Goal: Task Accomplishment & Management: Manage account settings

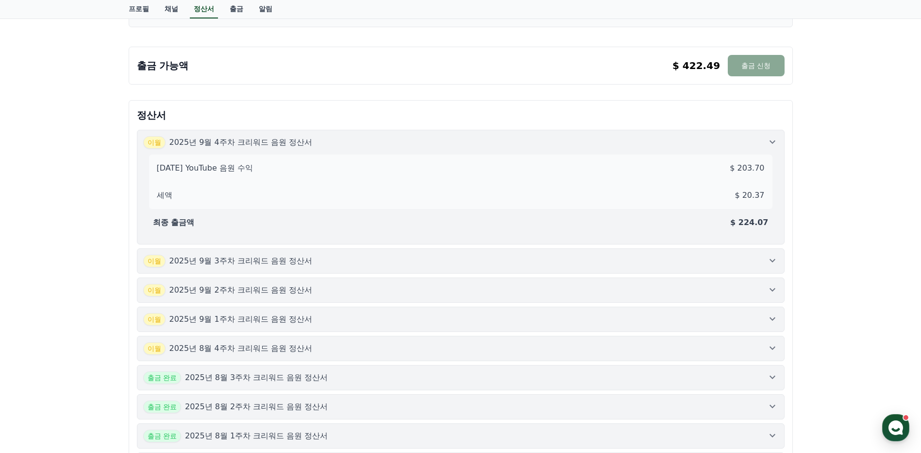
scroll to position [194, 0]
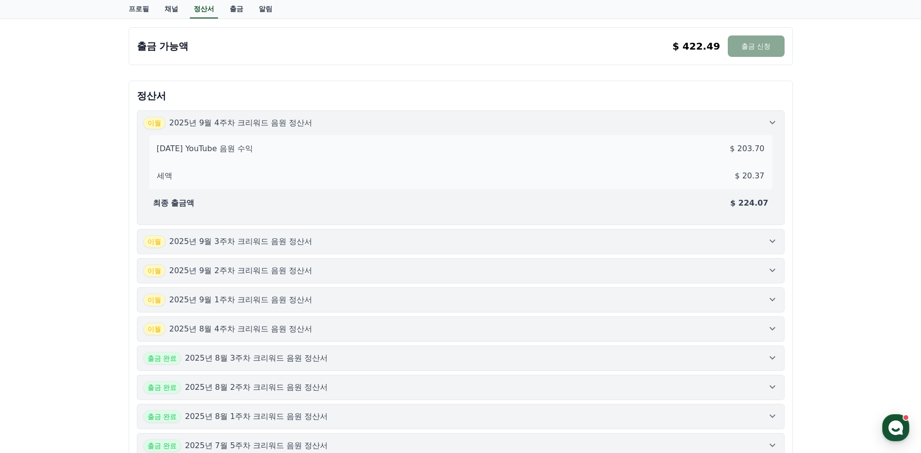
click at [755, 242] on div "[DATE]년 9월 3주차 크리워드 음원 정산서" at bounding box center [460, 241] width 635 height 13
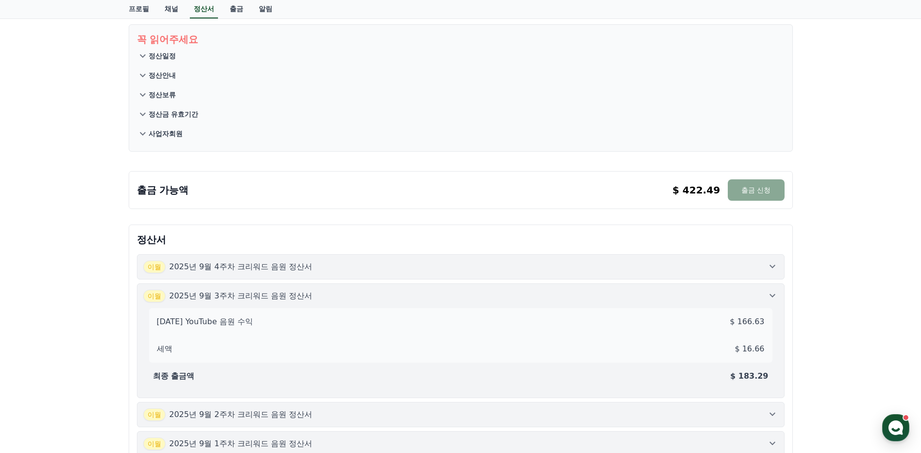
scroll to position [0, 0]
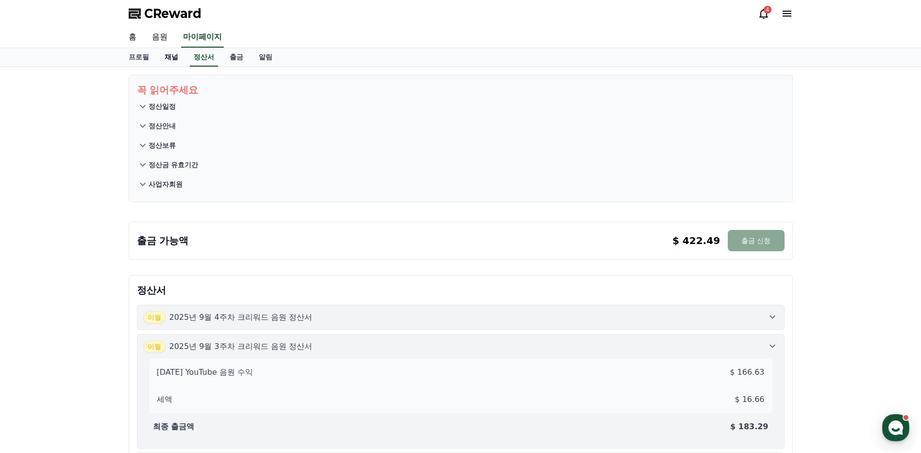
click at [176, 53] on link "채널" at bounding box center [171, 57] width 29 height 18
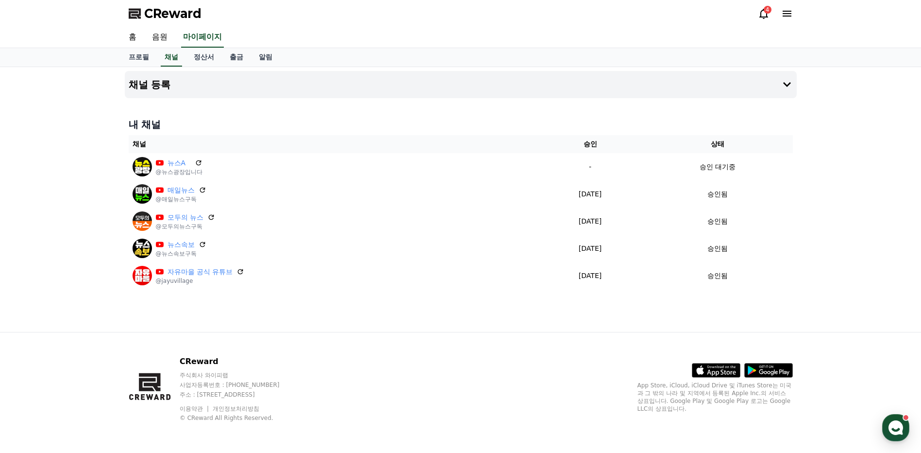
click at [719, 320] on div "채널 등록 내 채널 채널 승인 상태 뉴스A @뉴스광장입니다 - 승인 대기중 매일뉴스 @매일뉴스구독 [DATE] 09-16 승인됨 모두의 뉴스 …" at bounding box center [461, 199] width 680 height 265
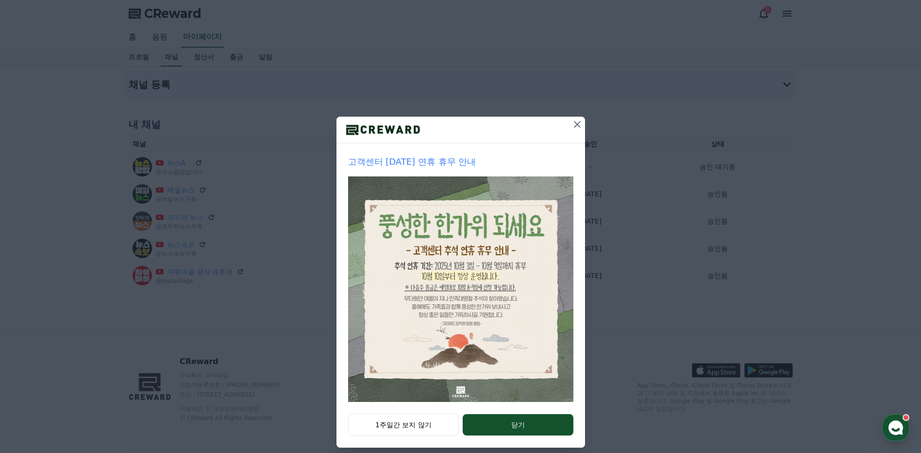
click at [573, 122] on icon at bounding box center [578, 125] width 12 height 12
